Goal: Task Accomplishment & Management: Complete application form

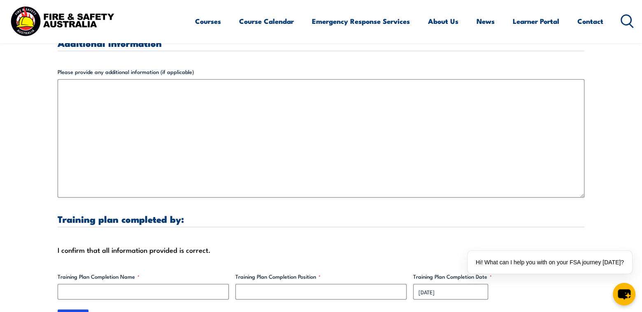
scroll to position [2288, 0]
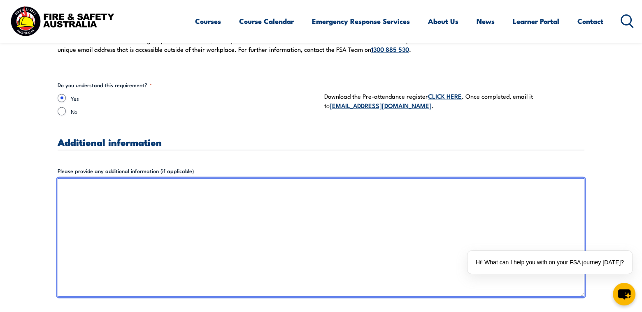
click at [210, 179] on textarea "Please provide any additional information (if applicable)" at bounding box center [321, 238] width 526 height 118
click at [213, 180] on textarea "Please provide any additional information (if applicable)" at bounding box center [321, 238] width 526 height 118
click at [214, 181] on textarea "Please provide any additional information (if applicable)" at bounding box center [321, 238] width 526 height 118
click at [221, 186] on textarea "Please provide any additional information (if applicable)" at bounding box center [321, 238] width 526 height 118
click at [155, 179] on textarea "Please provide any additional information (if applicable)" at bounding box center [321, 238] width 526 height 118
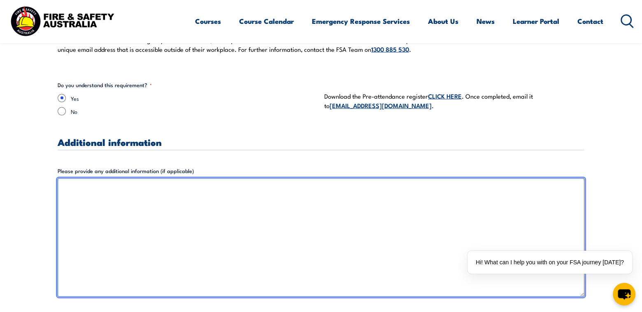
click at [158, 181] on textarea "Please provide any additional information (if applicable)" at bounding box center [321, 238] width 526 height 118
click at [156, 188] on textarea "Please provide any additional information (if applicable)" at bounding box center [321, 238] width 526 height 118
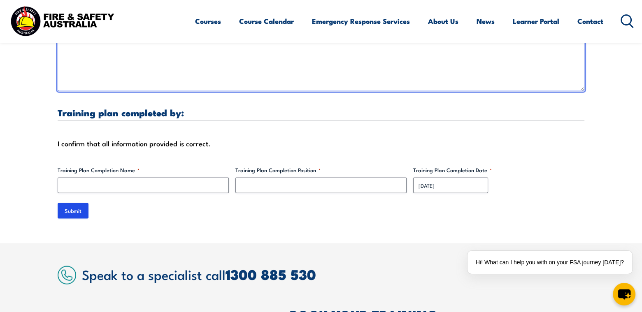
scroll to position [2494, 0]
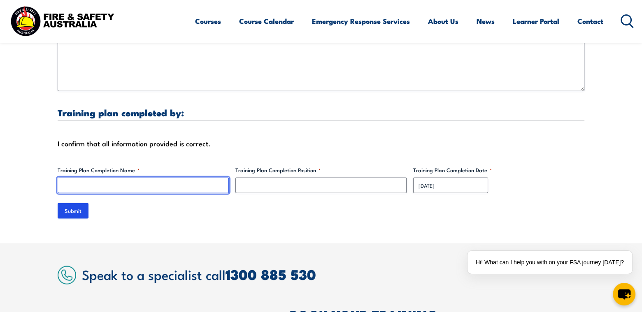
click at [132, 178] on input "Training Plan Completion Name *" at bounding box center [143, 186] width 171 height 16
type input "[PERSON_NAME]"
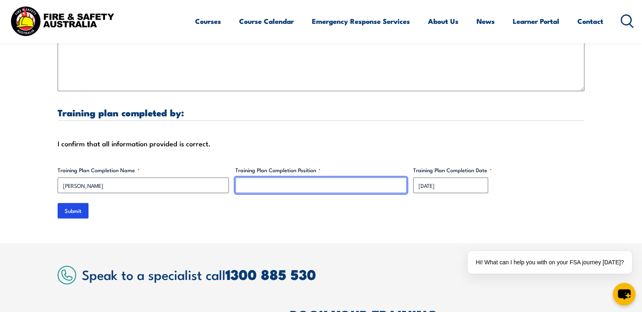
click at [260, 181] on input "Training Plan Completion Position *" at bounding box center [320, 186] width 171 height 16
click at [259, 179] on input "Training Plan Completion Position *" at bounding box center [320, 186] width 171 height 16
click at [267, 178] on input "HR" at bounding box center [320, 186] width 171 height 16
type input "H"
type input "Snr Learning & Development Coordinator"
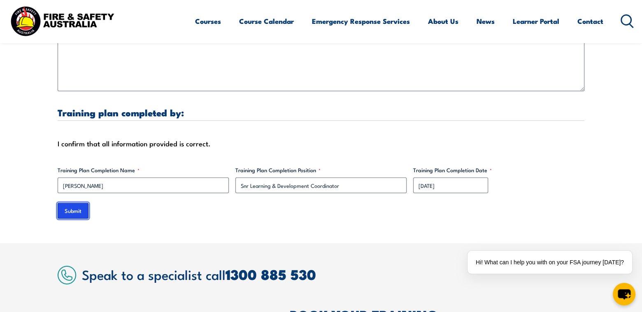
click at [77, 203] on input "Submit" at bounding box center [73, 211] width 31 height 16
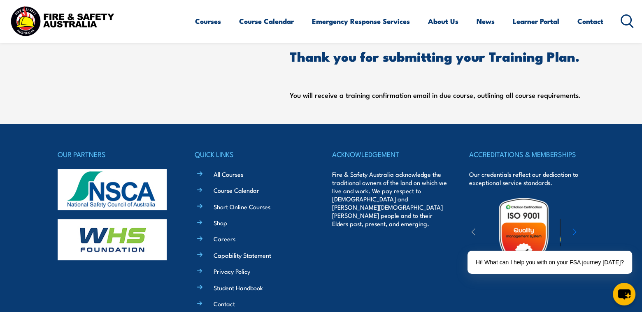
scroll to position [260, 0]
